Goal: Information Seeking & Learning: Learn about a topic

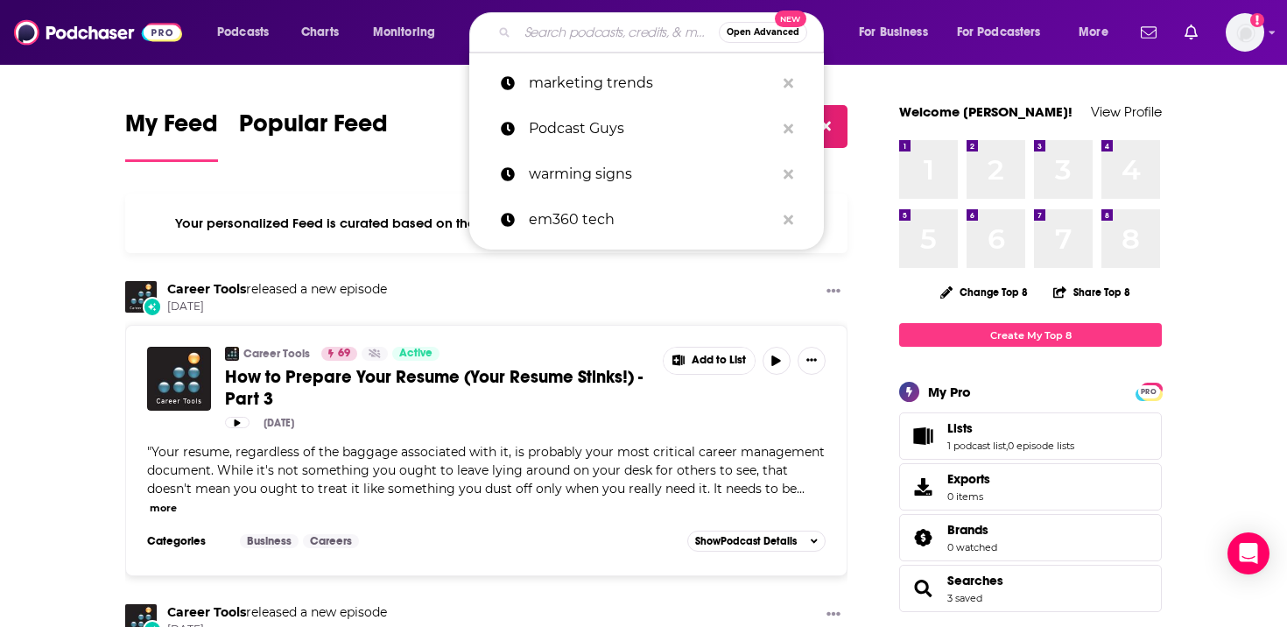
click at [598, 25] on input "Search podcasts, credits, & more..." at bounding box center [617, 32] width 201 height 28
paste input "Legendary Podcasts"
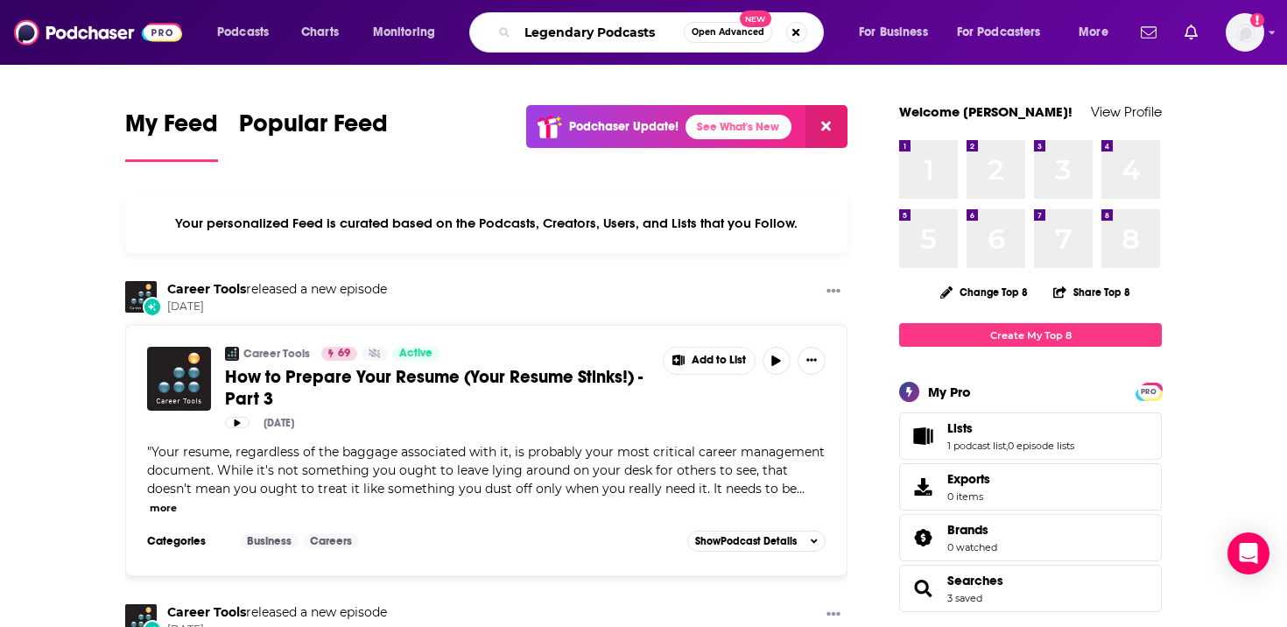
type input "Legendary Podcasts"
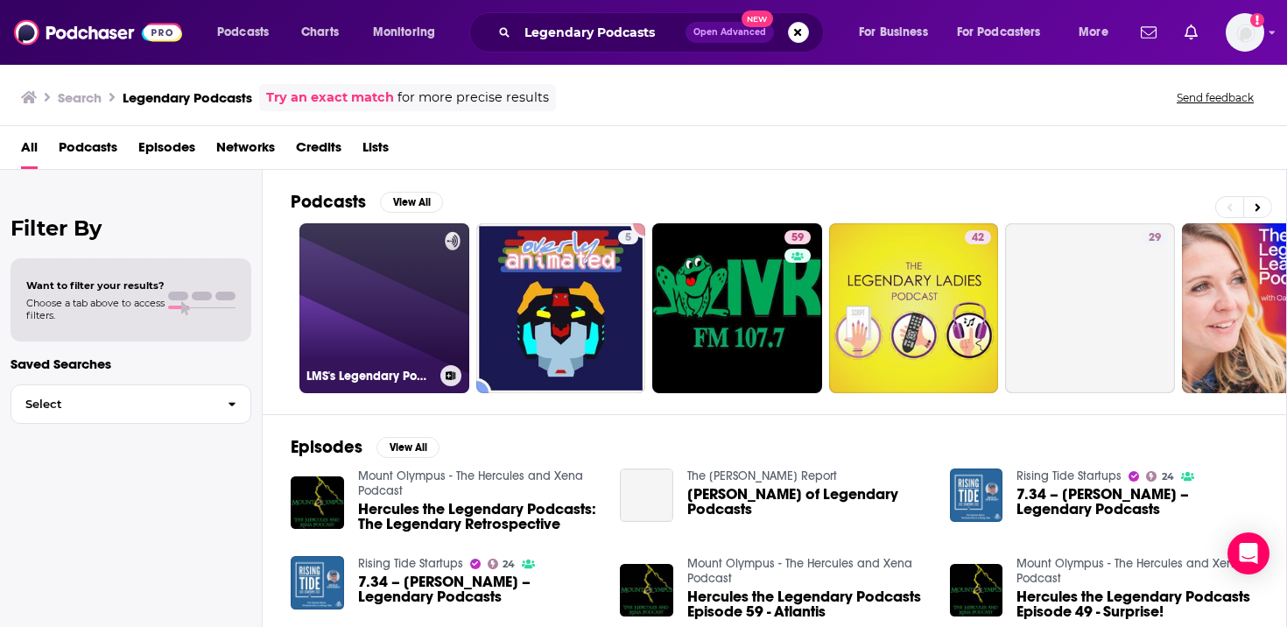
click at [416, 285] on link "LMS's Legendary Podcasts" at bounding box center [384, 308] width 170 height 170
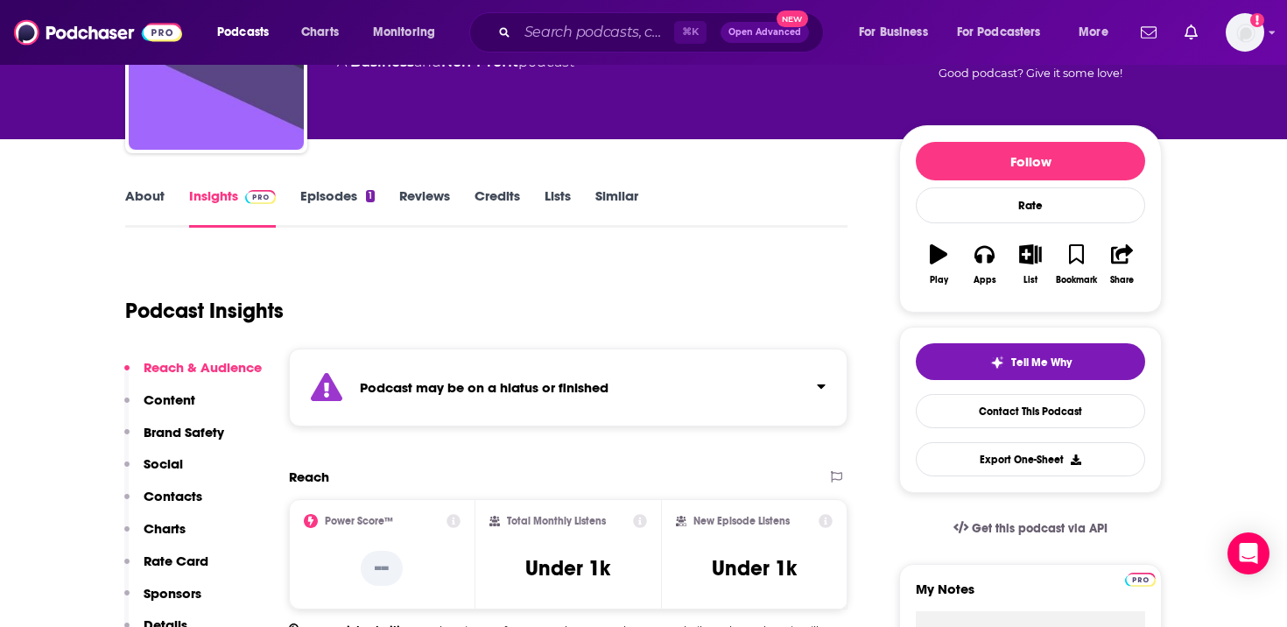
scroll to position [117, 0]
